Goal: Task Accomplishment & Management: Manage account settings

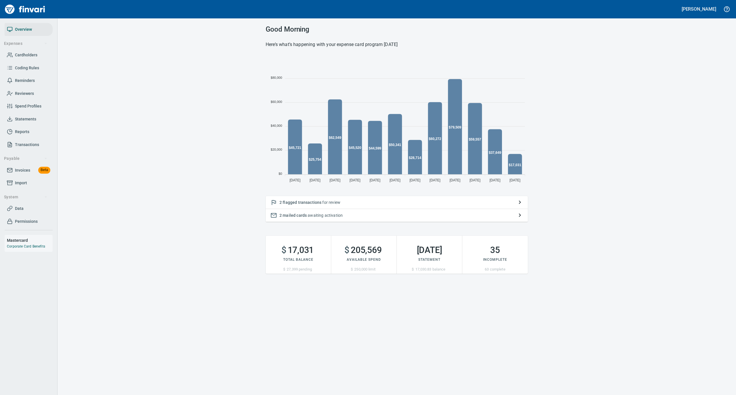
scroll to position [128, 256]
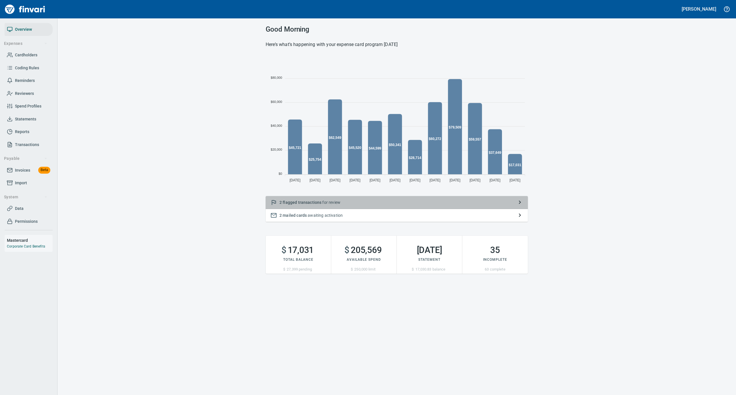
click at [362, 200] on p "2 flagged transactions for review" at bounding box center [396, 202] width 234 height 6
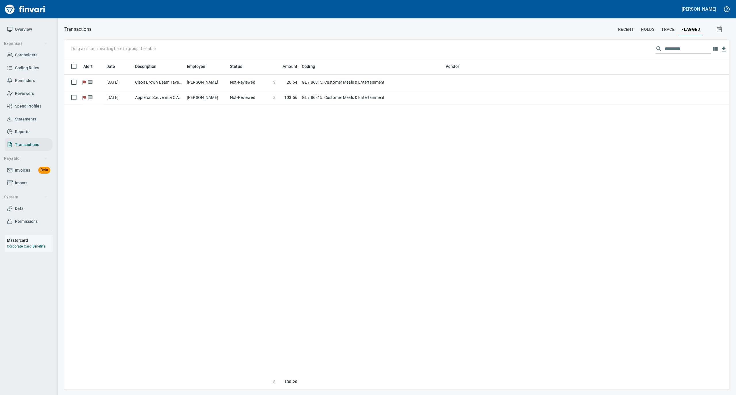
scroll to position [1, 1]
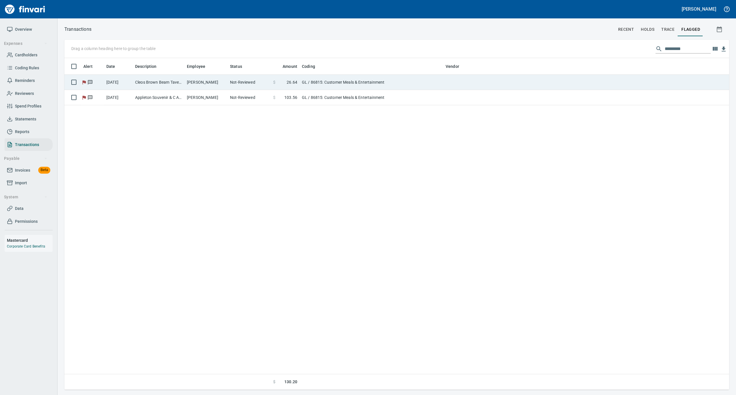
click at [226, 81] on td "[PERSON_NAME]" at bounding box center [205, 82] width 43 height 15
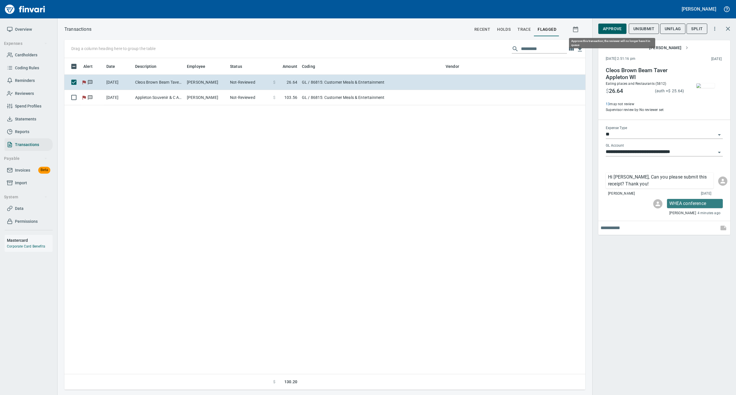
scroll to position [326, 515]
click at [603, 28] on span "Approve" at bounding box center [612, 28] width 19 height 7
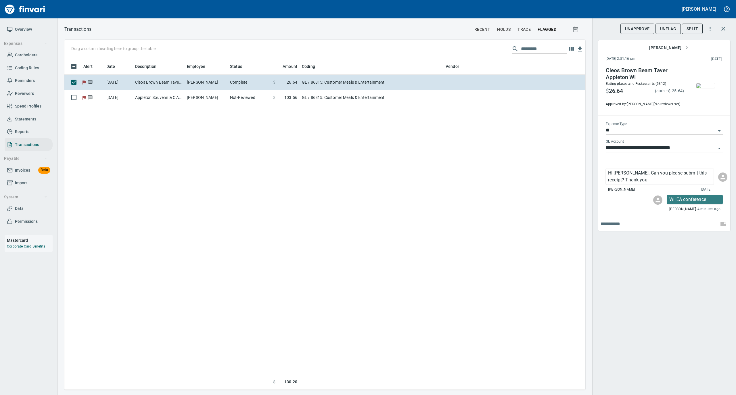
click at [667, 28] on span "UnFlag" at bounding box center [668, 28] width 16 height 7
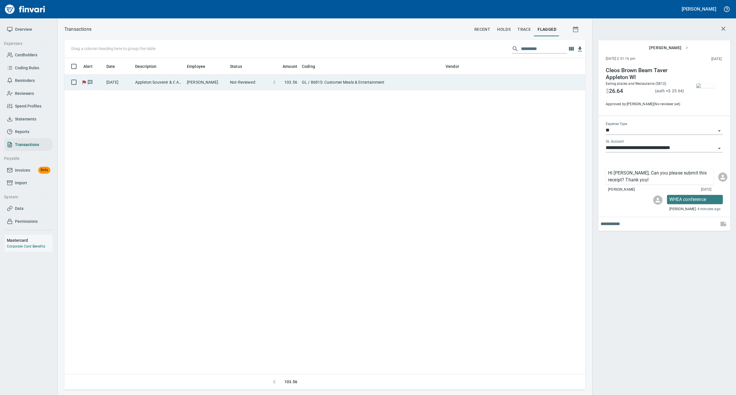
click at [202, 82] on td "[PERSON_NAME]" at bounding box center [205, 82] width 43 height 15
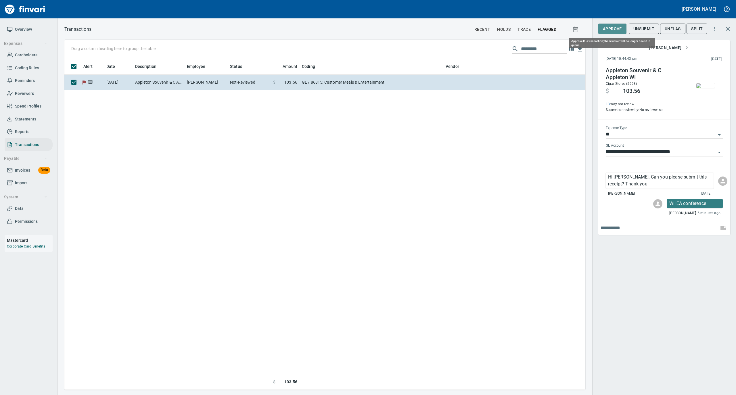
click at [609, 29] on span "Approve" at bounding box center [612, 28] width 19 height 7
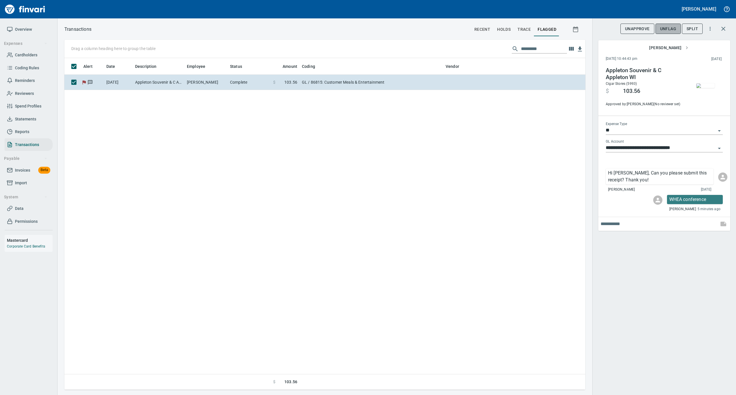
click at [669, 29] on span "UnFlag" at bounding box center [668, 28] width 16 height 7
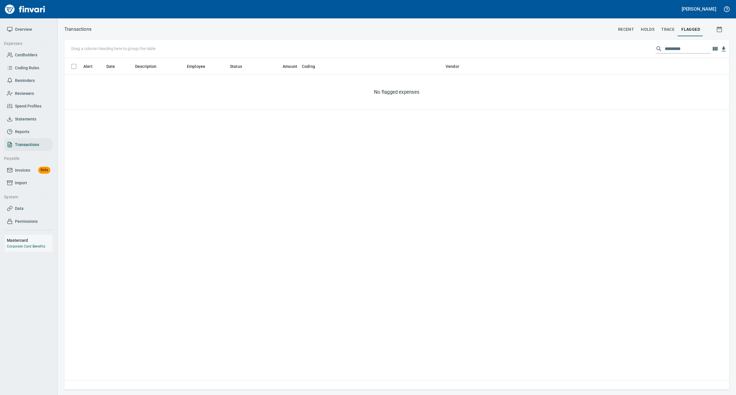
scroll to position [326, 659]
drag, startPoint x: 25, startPoint y: 116, endPoint x: 29, endPoint y: 116, distance: 3.5
click at [25, 116] on span "Statements" at bounding box center [25, 119] width 21 height 7
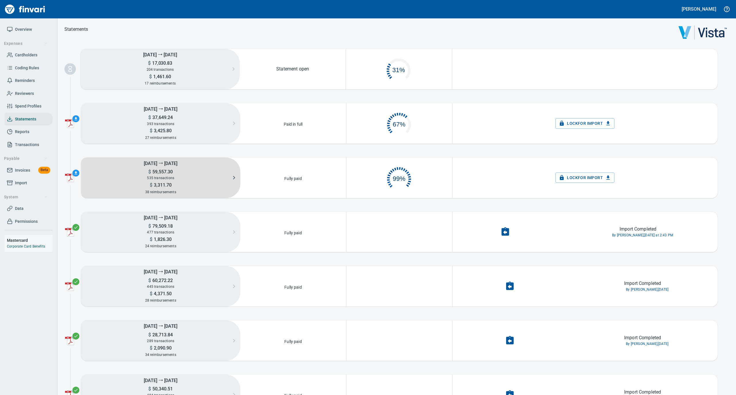
scroll to position [28, 99]
click at [184, 176] on div "535 transactions" at bounding box center [160, 178] width 159 height 6
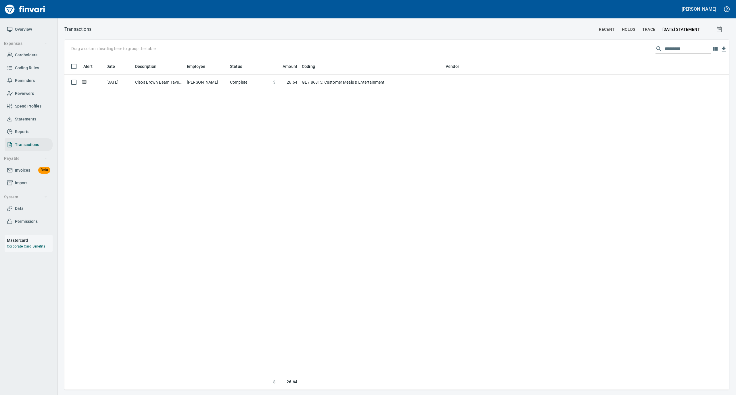
scroll to position [326, 659]
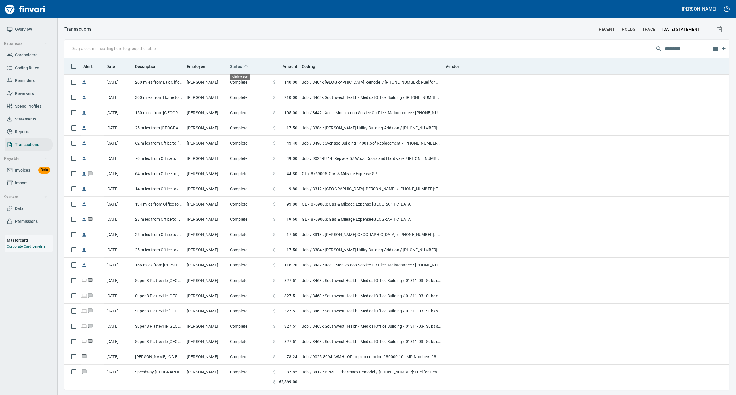
click at [246, 66] on icon at bounding box center [245, 66] width 3 height 3
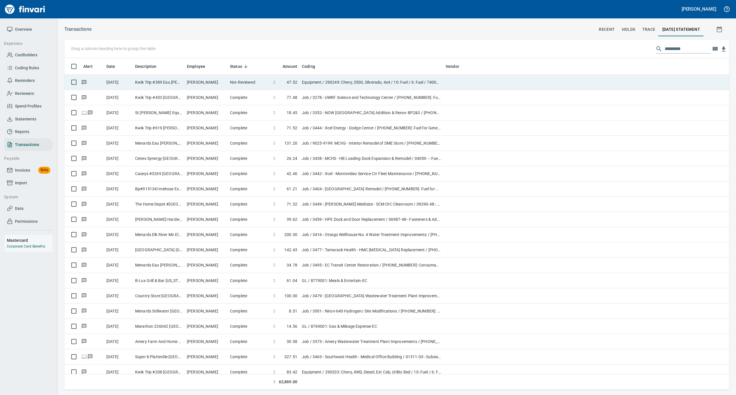
click at [241, 83] on td "Not-Reviewed" at bounding box center [249, 82] width 43 height 15
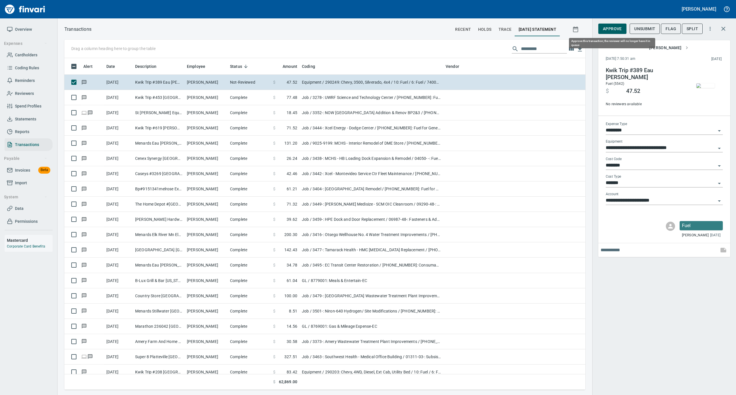
scroll to position [326, 509]
click at [614, 29] on span "Approve" at bounding box center [612, 28] width 19 height 7
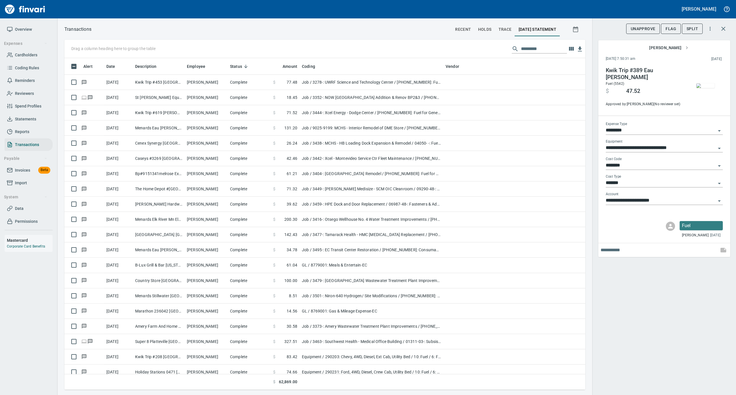
click at [26, 113] on link "Statements" at bounding box center [29, 119] width 48 height 13
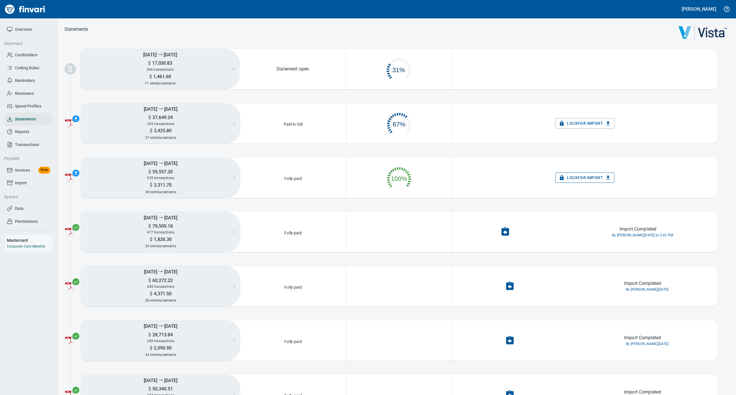
scroll to position [28, 99]
click at [578, 179] on span "Lock for Import" at bounding box center [585, 177] width 50 height 7
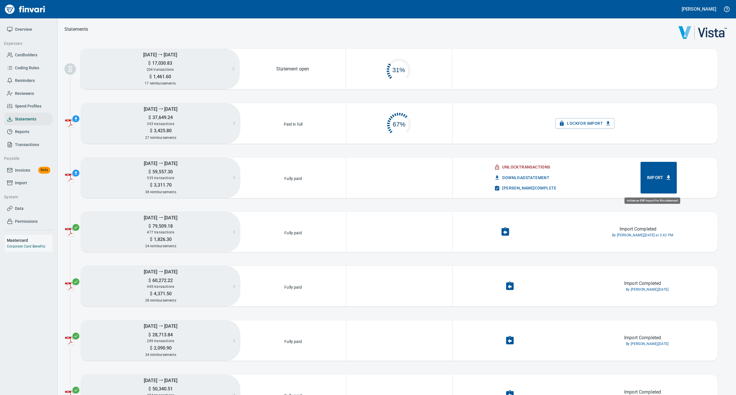
click at [647, 176] on span "Import" at bounding box center [659, 177] width 24 height 7
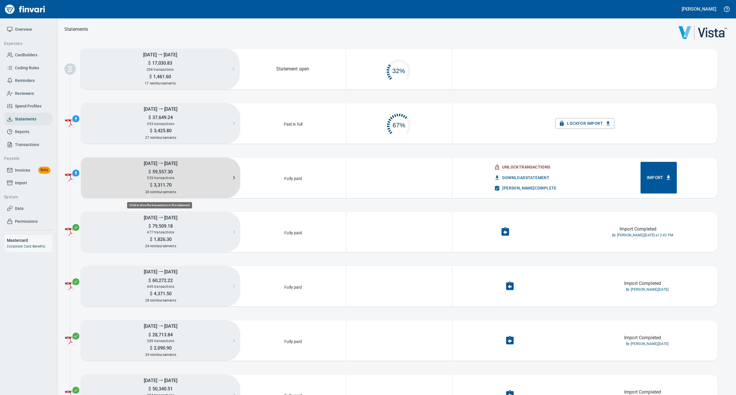
scroll to position [26, 99]
click at [164, 181] on div "$ 3,311.70" at bounding box center [160, 184] width 159 height 7
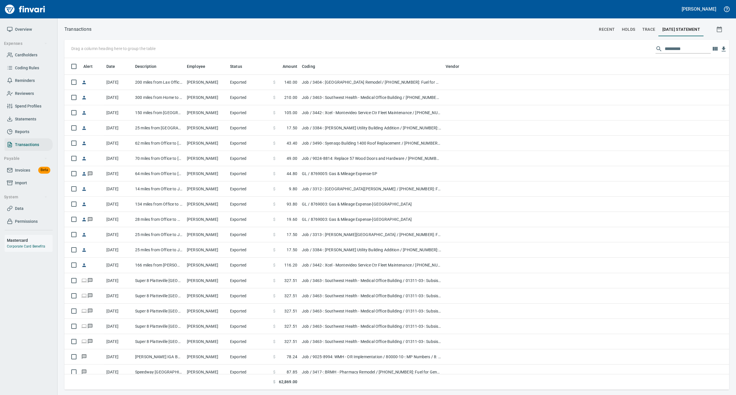
scroll to position [326, 653]
click at [673, 47] on input "text" at bounding box center [687, 48] width 46 height 9
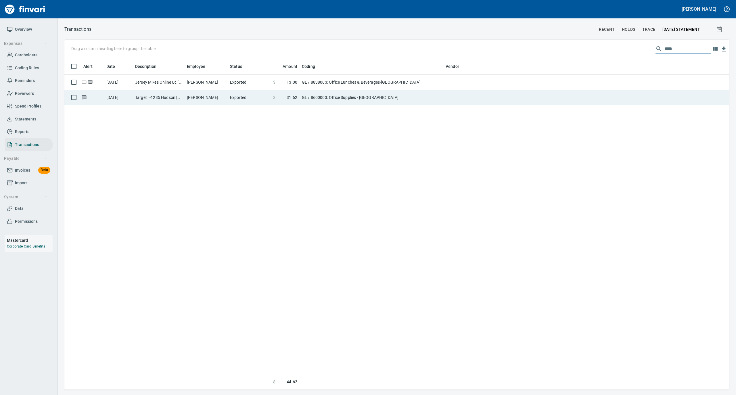
type input "****"
click at [203, 99] on td "[PERSON_NAME]" at bounding box center [205, 97] width 43 height 15
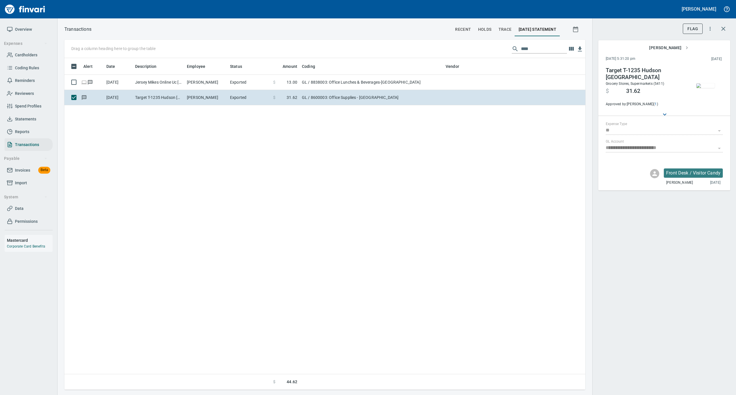
scroll to position [326, 515]
click at [704, 85] on img "button" at bounding box center [705, 85] width 18 height 5
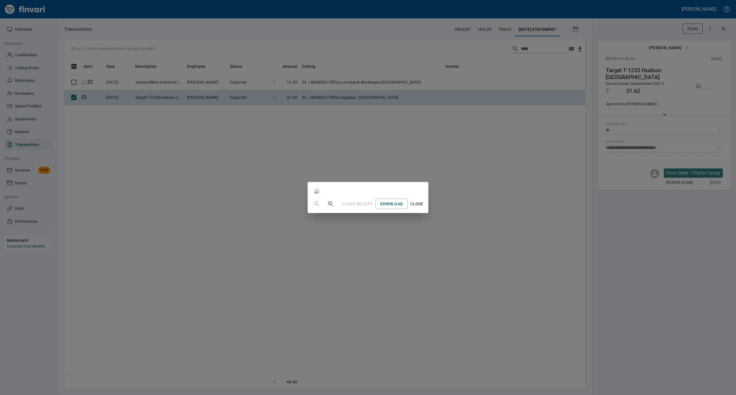
drag, startPoint x: 473, startPoint y: 351, endPoint x: 441, endPoint y: 199, distance: 154.5
click at [424, 207] on span "Close" at bounding box center [417, 203] width 14 height 7
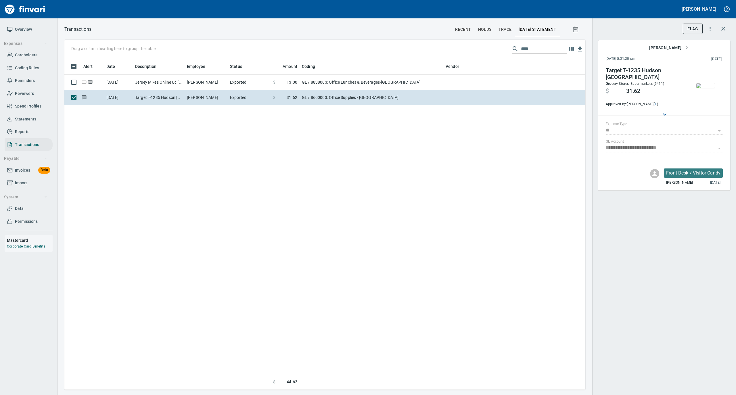
click at [33, 117] on span "Statements" at bounding box center [25, 119] width 21 height 7
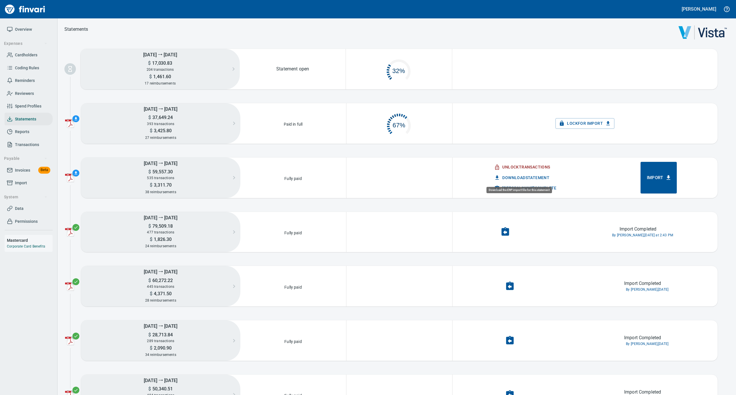
scroll to position [26, 99]
click at [513, 185] on span "[PERSON_NAME] Complete" at bounding box center [525, 187] width 61 height 7
